Goal: Transaction & Acquisition: Book appointment/travel/reservation

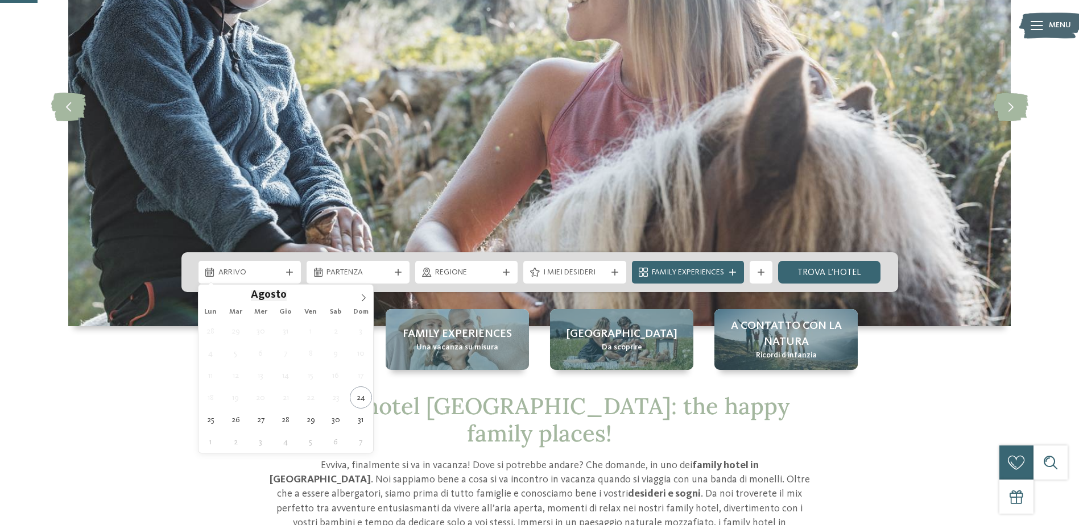
click at [256, 279] on div "Arrivo" at bounding box center [249, 272] width 103 height 23
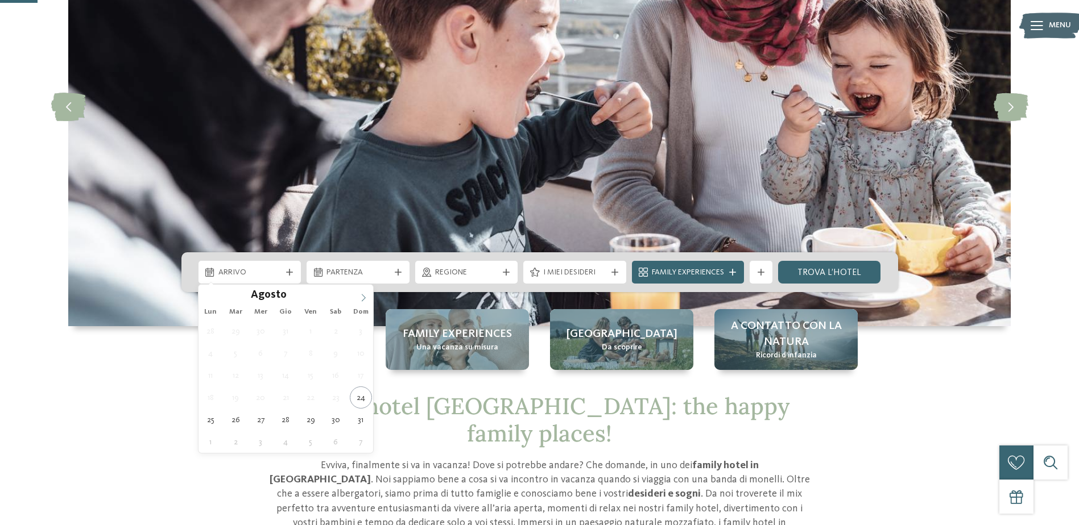
click at [362, 300] on icon at bounding box center [363, 298] width 8 height 8
type input "****"
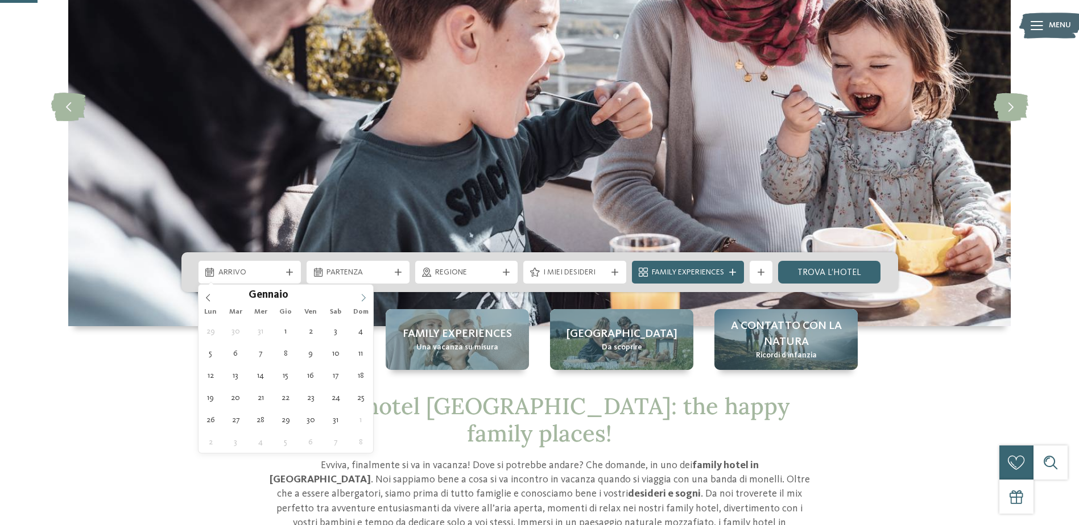
click at [362, 297] on icon at bounding box center [363, 298] width 8 height 8
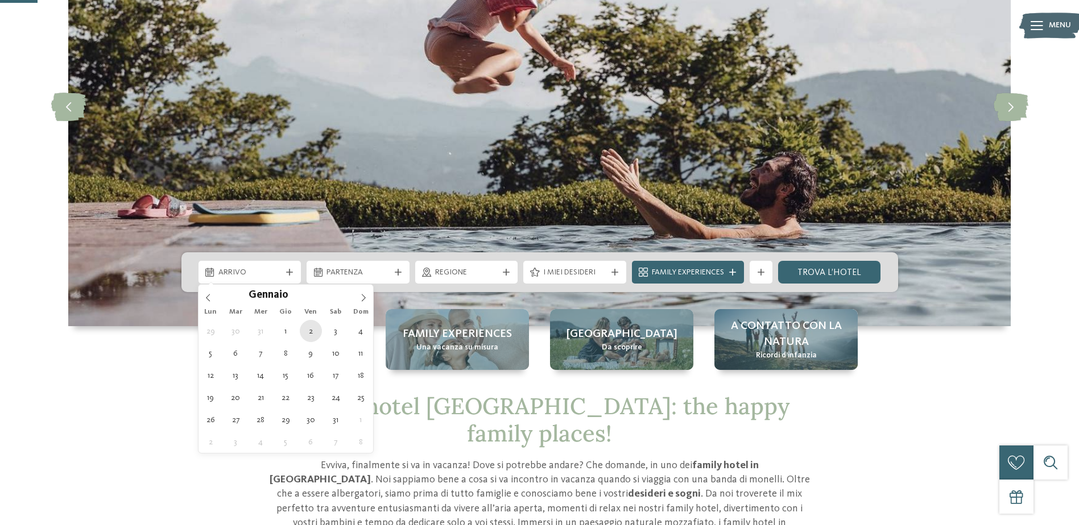
type div "02.01.2026"
type input "****"
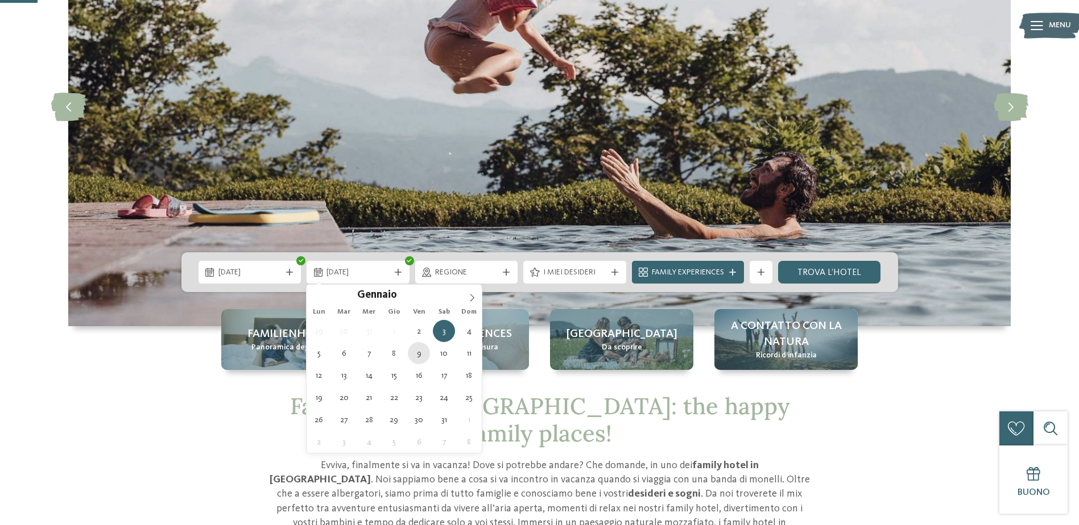
type div "09.01.2026"
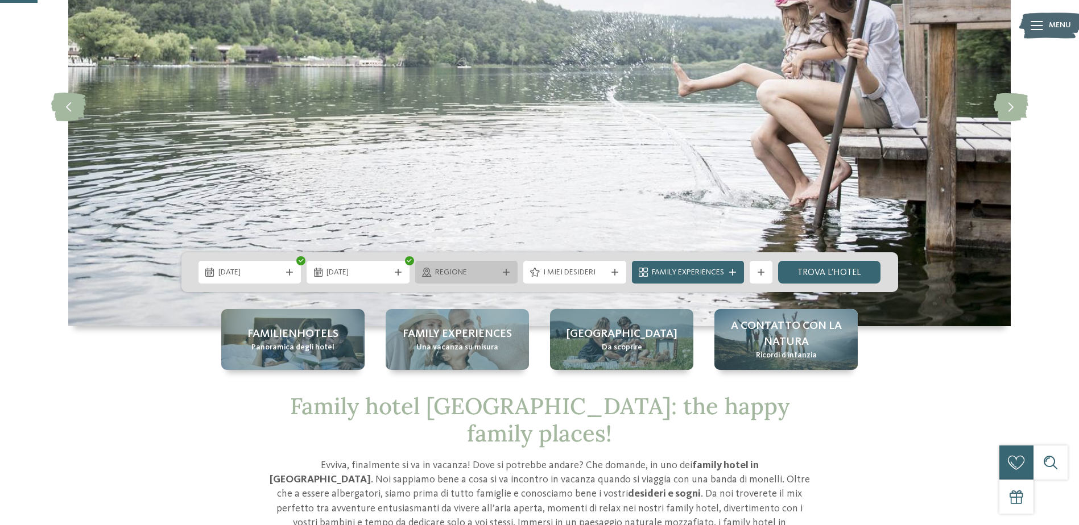
click at [508, 270] on icon at bounding box center [506, 272] width 7 height 7
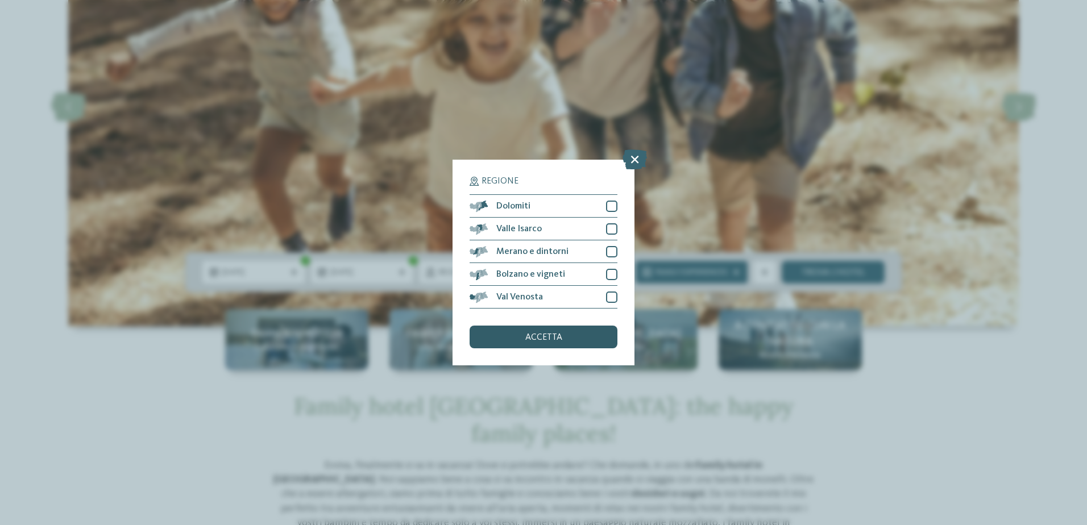
click at [554, 339] on span "accetta" at bounding box center [543, 337] width 37 height 9
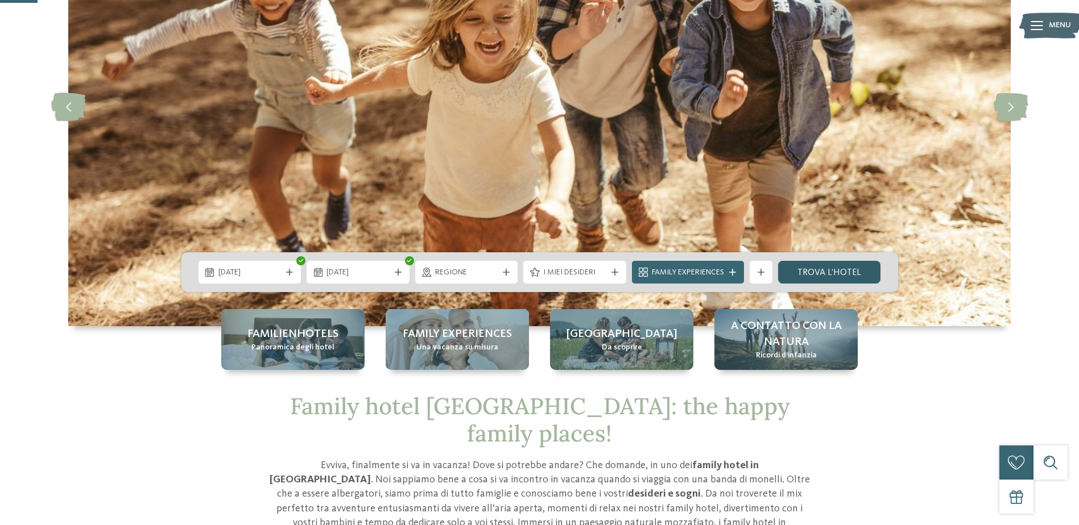
click at [833, 276] on link "trova l’hotel" at bounding box center [829, 272] width 103 height 23
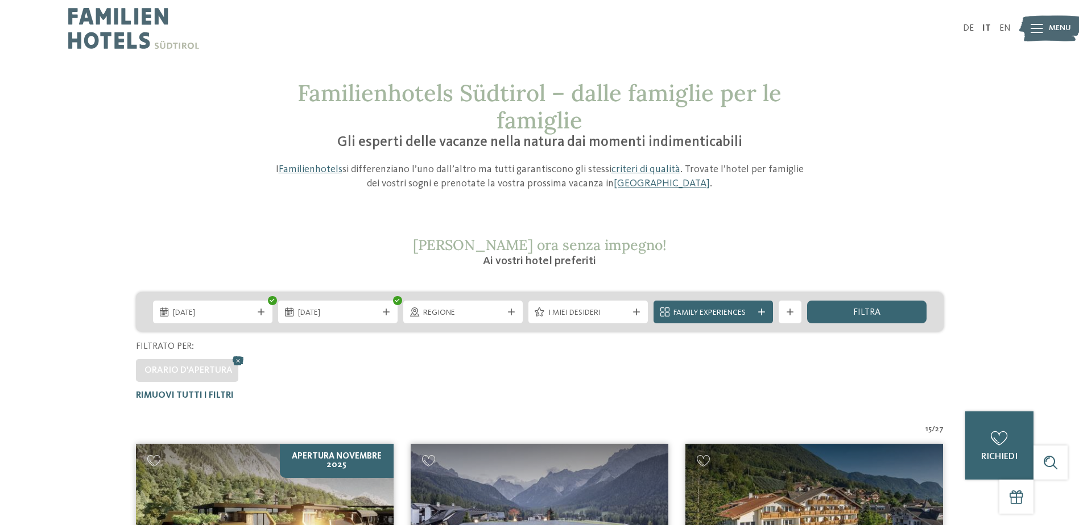
click at [1031, 32] on icon at bounding box center [1036, 28] width 13 height 9
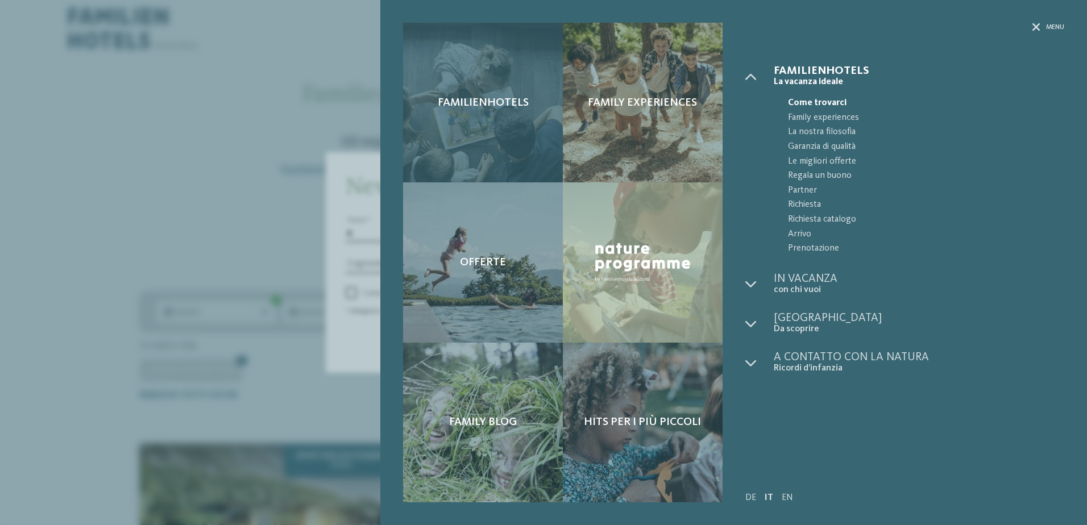
click at [461, 109] on span "Familienhotels" at bounding box center [483, 103] width 91 height 14
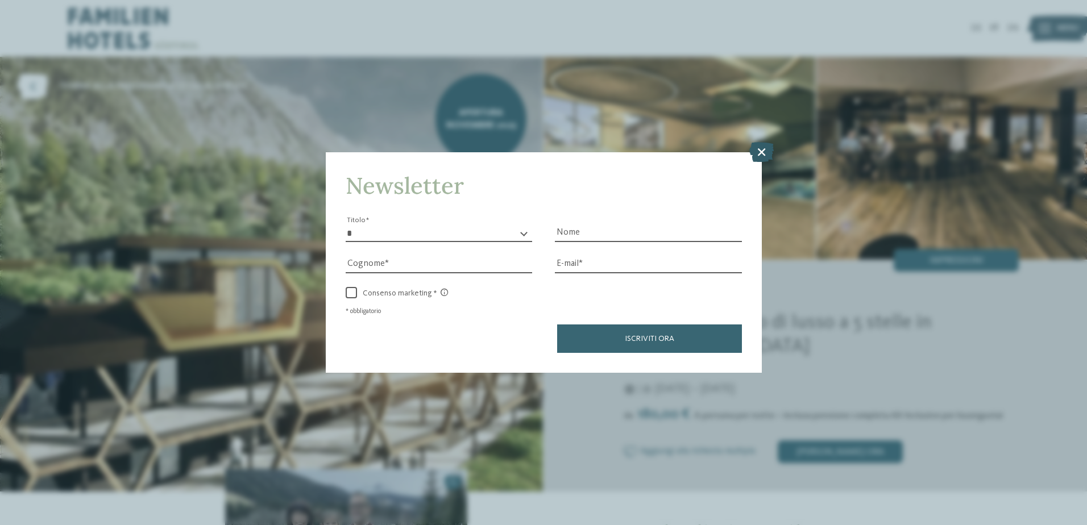
click at [766, 148] on icon at bounding box center [761, 152] width 24 height 20
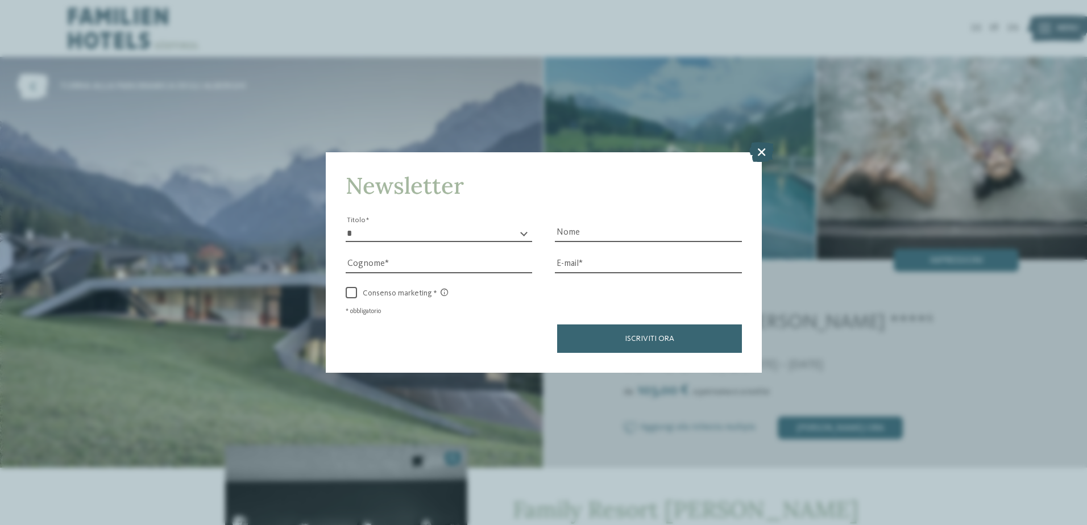
click at [762, 148] on icon at bounding box center [761, 152] width 24 height 20
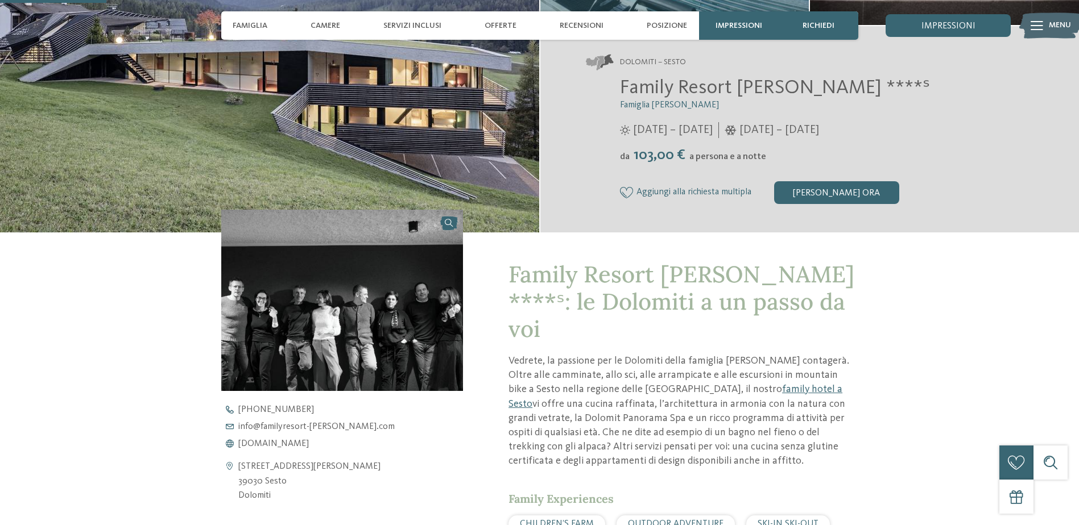
scroll to position [341, 0]
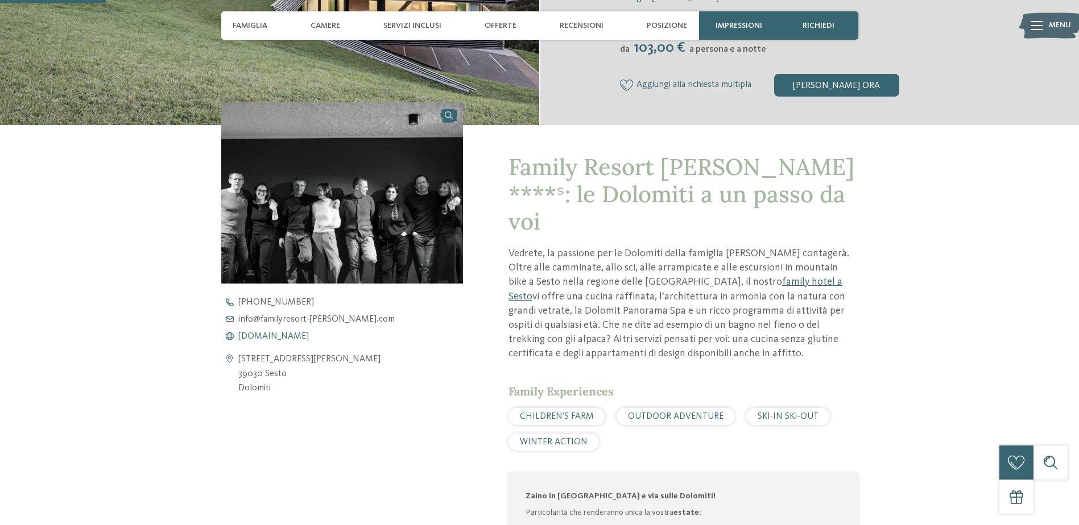
click at [306, 337] on span "www.familyresort-rainer.com" at bounding box center [273, 336] width 71 height 9
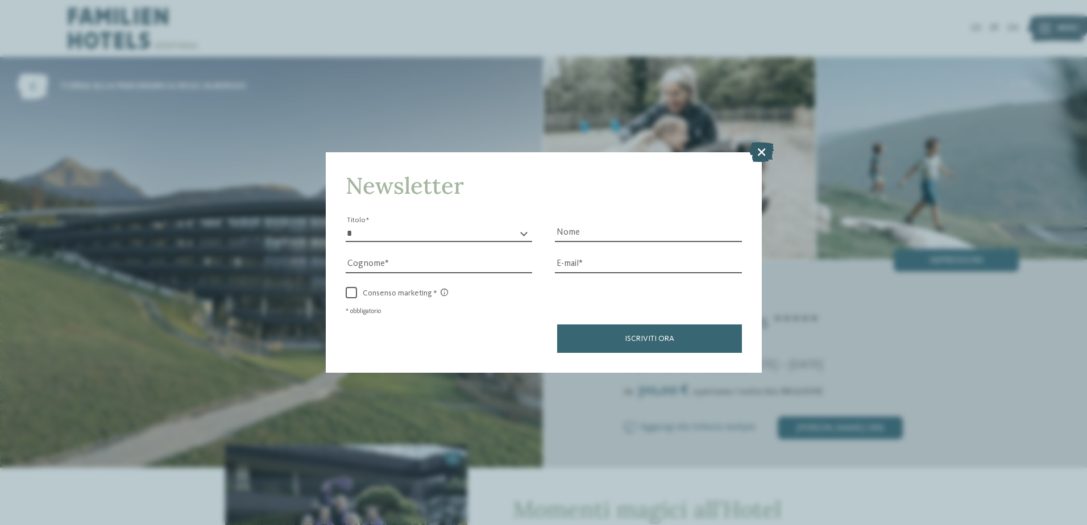
click at [756, 154] on icon at bounding box center [761, 152] width 24 height 20
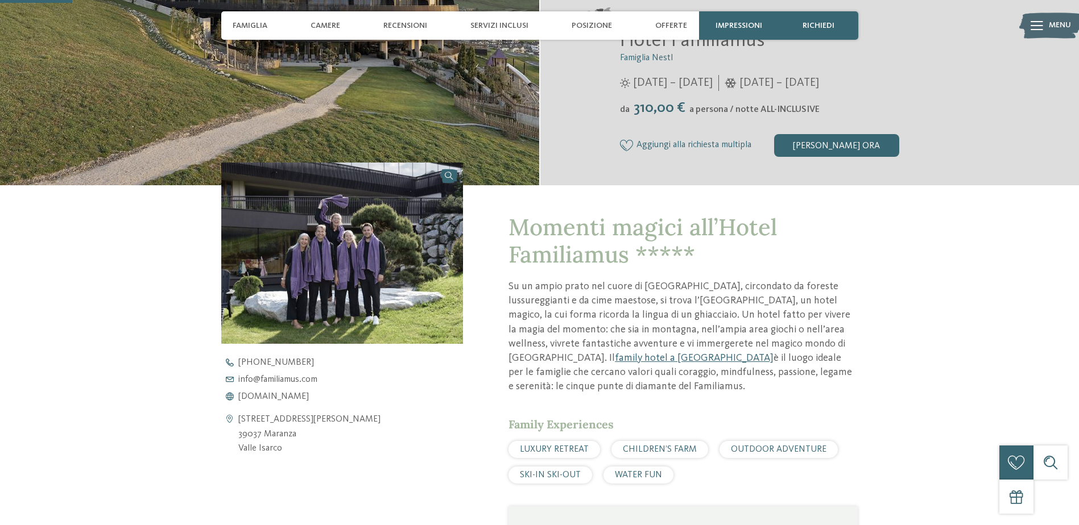
scroll to position [284, 0]
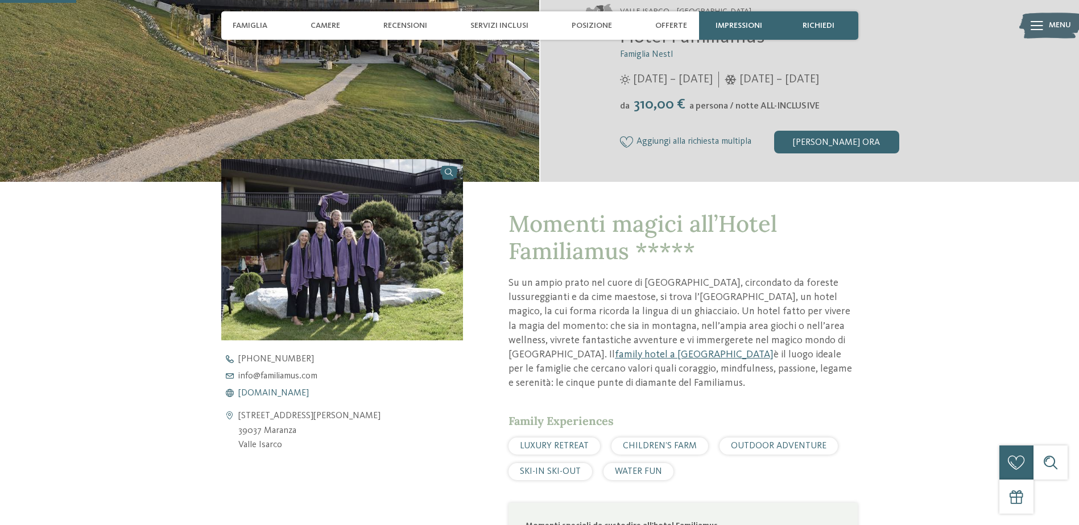
click at [308, 389] on span "www.familiamus.com" at bounding box center [273, 393] width 71 height 9
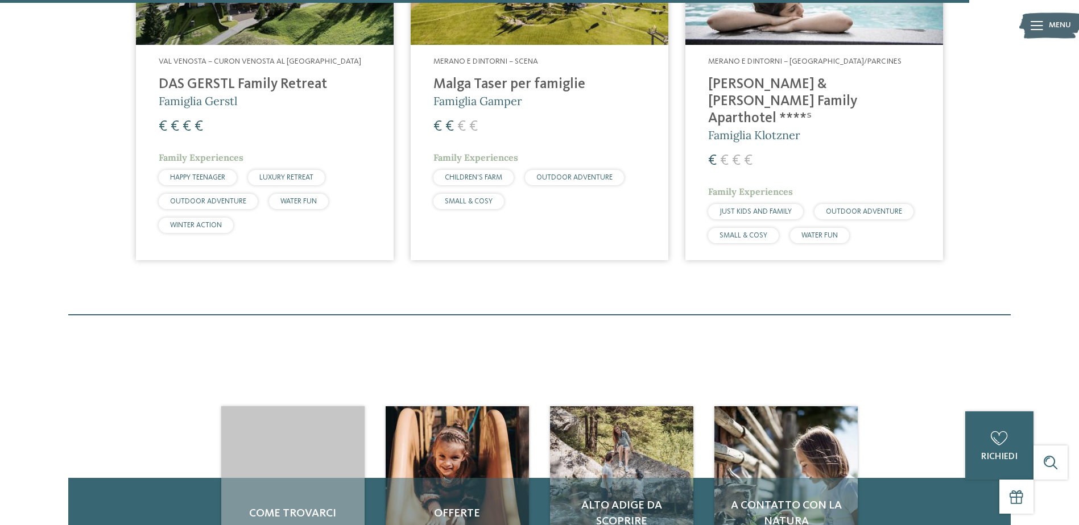
scroll to position [3525, 0]
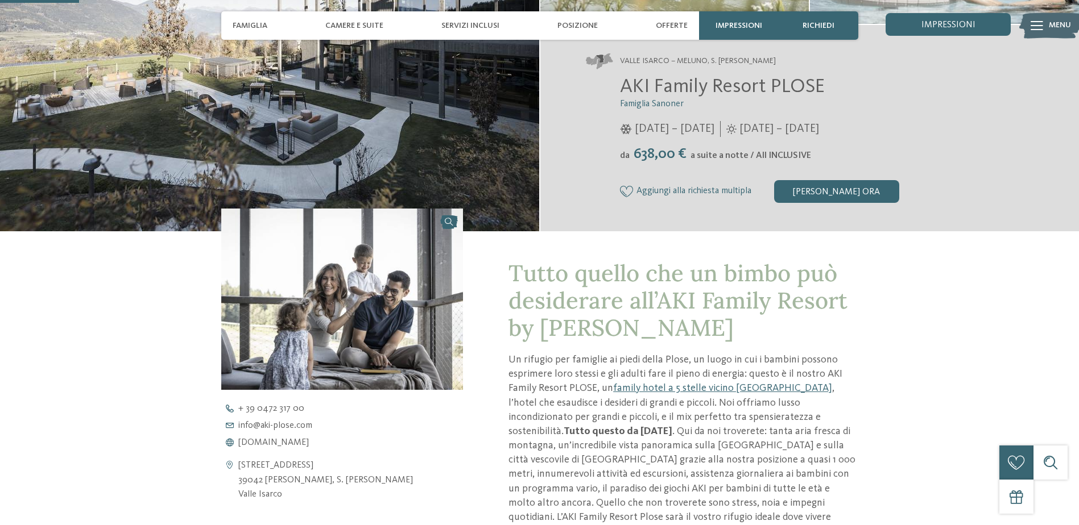
scroll to position [284, 0]
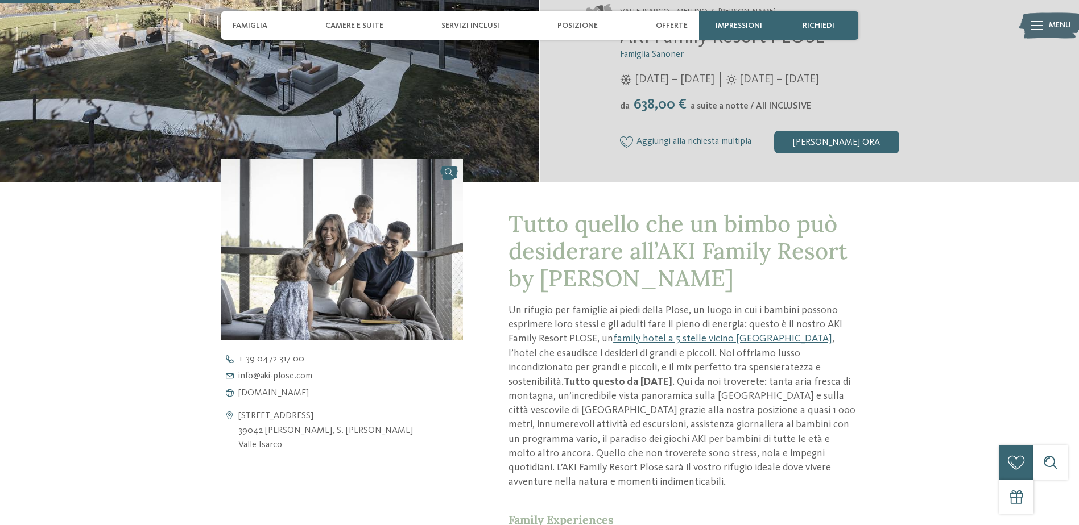
click at [289, 391] on span "[DOMAIN_NAME]" at bounding box center [273, 393] width 71 height 9
